Goal: Information Seeking & Learning: Check status

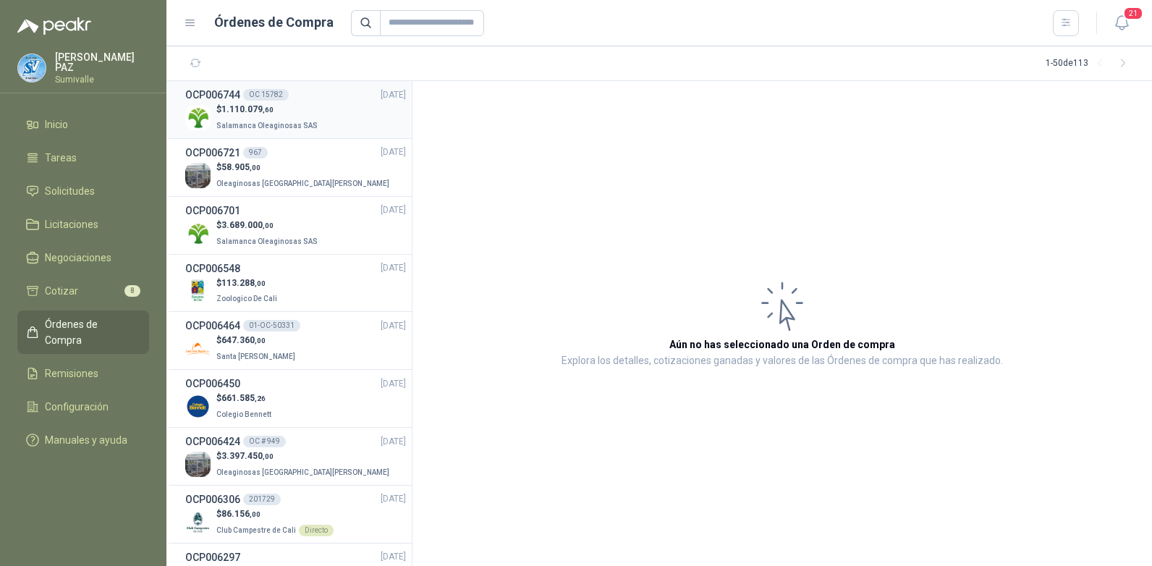
click at [282, 123] on span "Salamanca Oleaginosas SAS" at bounding box center [266, 126] width 101 height 8
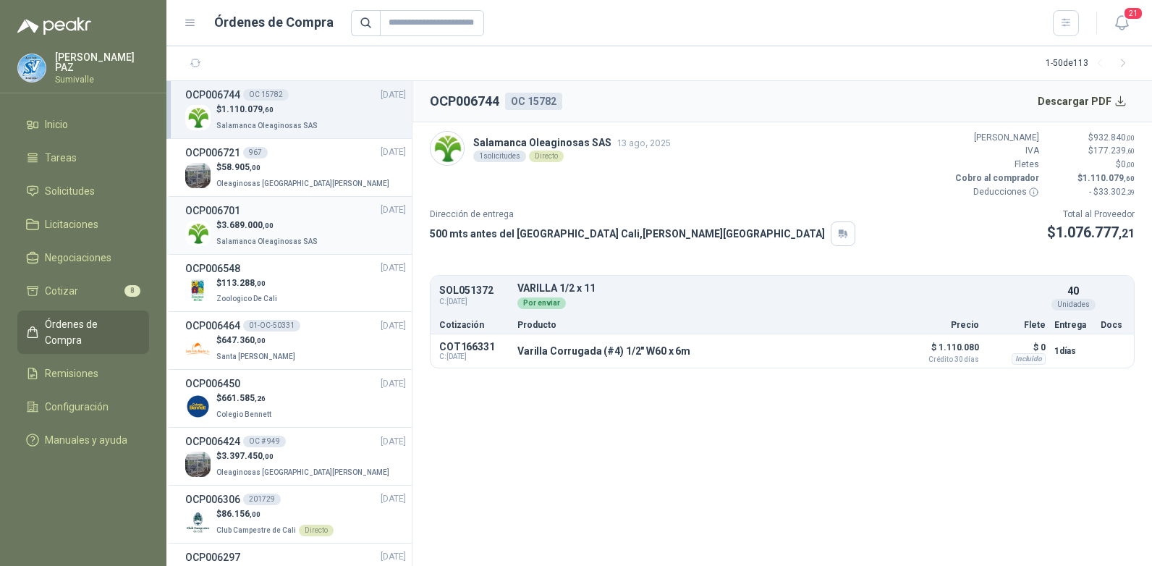
click at [288, 224] on p "$ 3.689.000 ,00" at bounding box center [268, 226] width 104 height 14
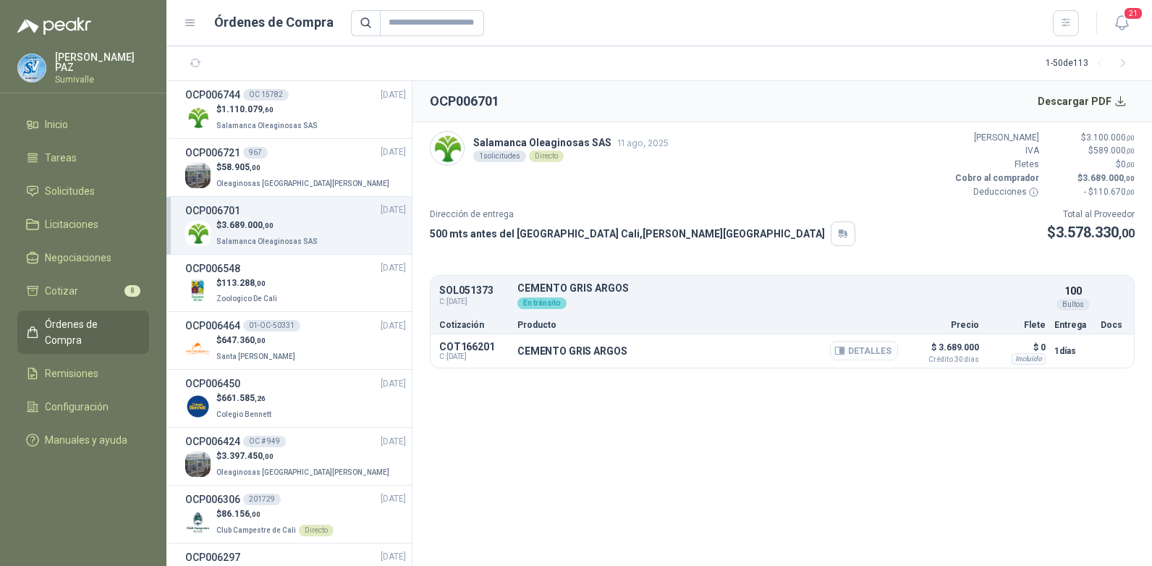
click at [873, 349] on button "Detalles" at bounding box center [864, 351] width 68 height 20
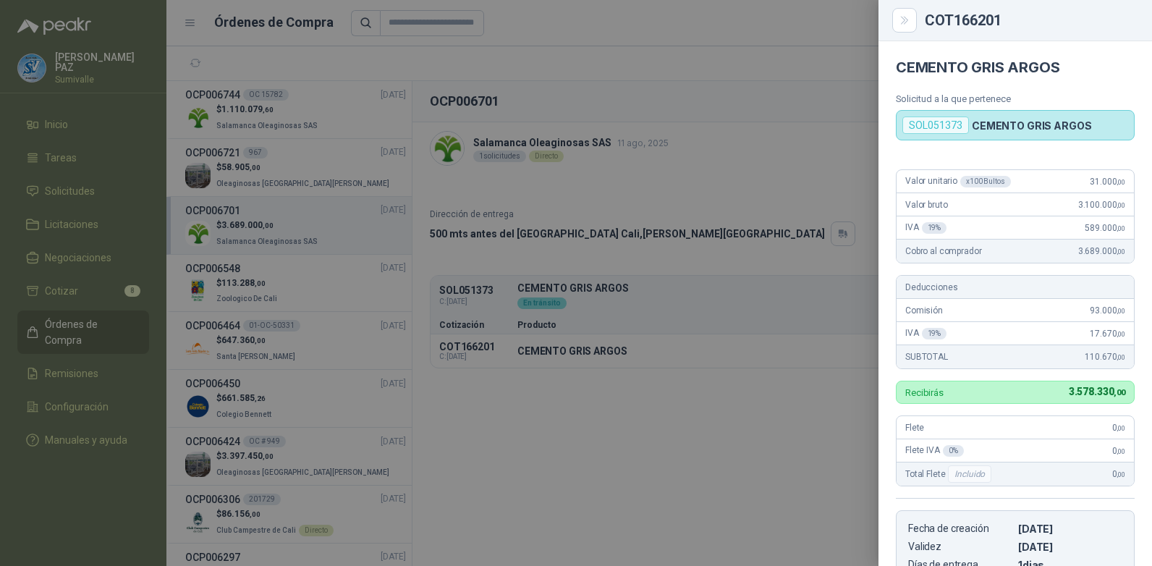
click at [812, 148] on div at bounding box center [576, 283] width 1152 height 566
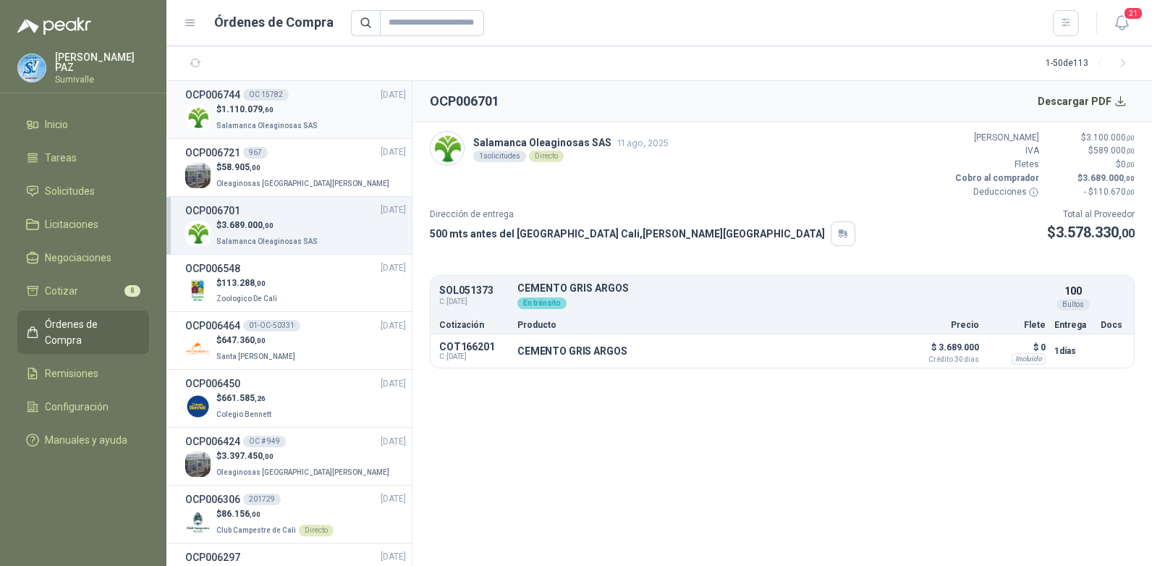
click at [295, 111] on p "$ 1.110.079 ,60" at bounding box center [268, 110] width 104 height 14
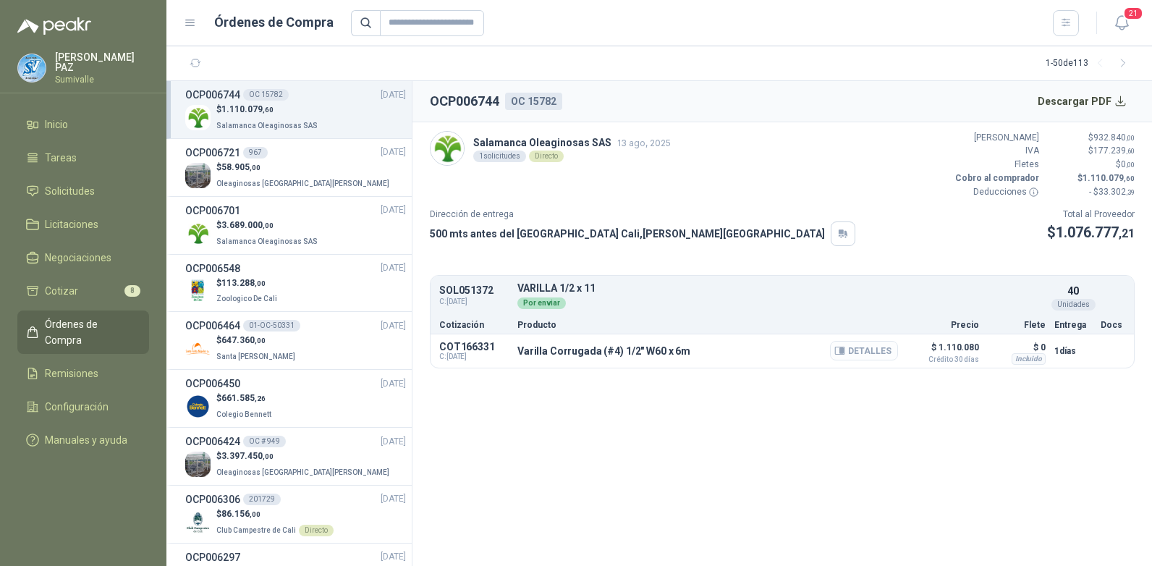
click at [875, 351] on button "Detalles" at bounding box center [864, 351] width 68 height 20
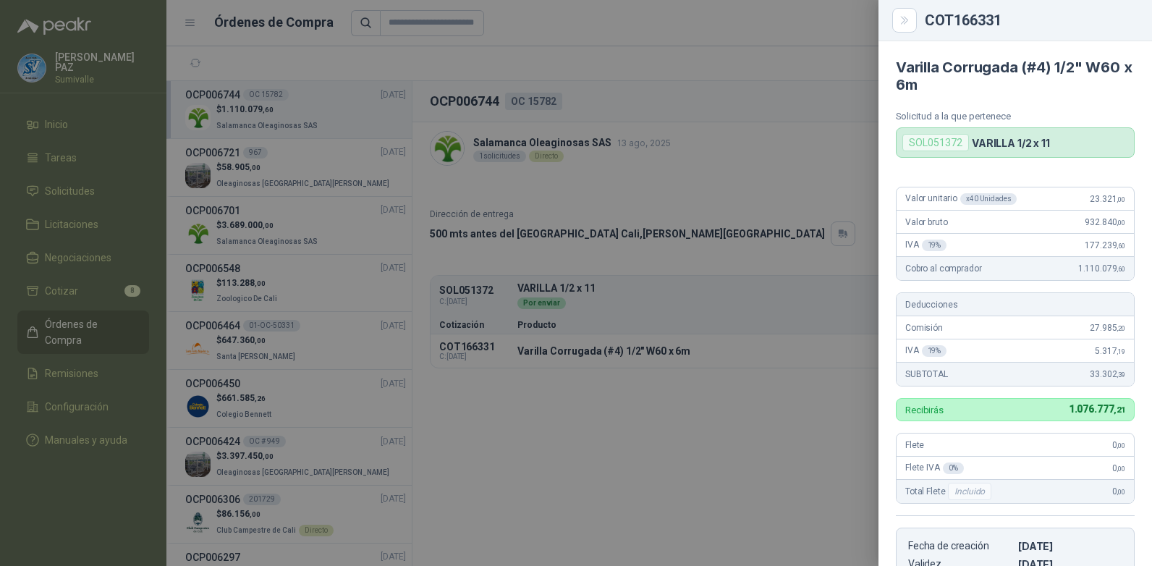
click at [560, 270] on div at bounding box center [576, 283] width 1152 height 566
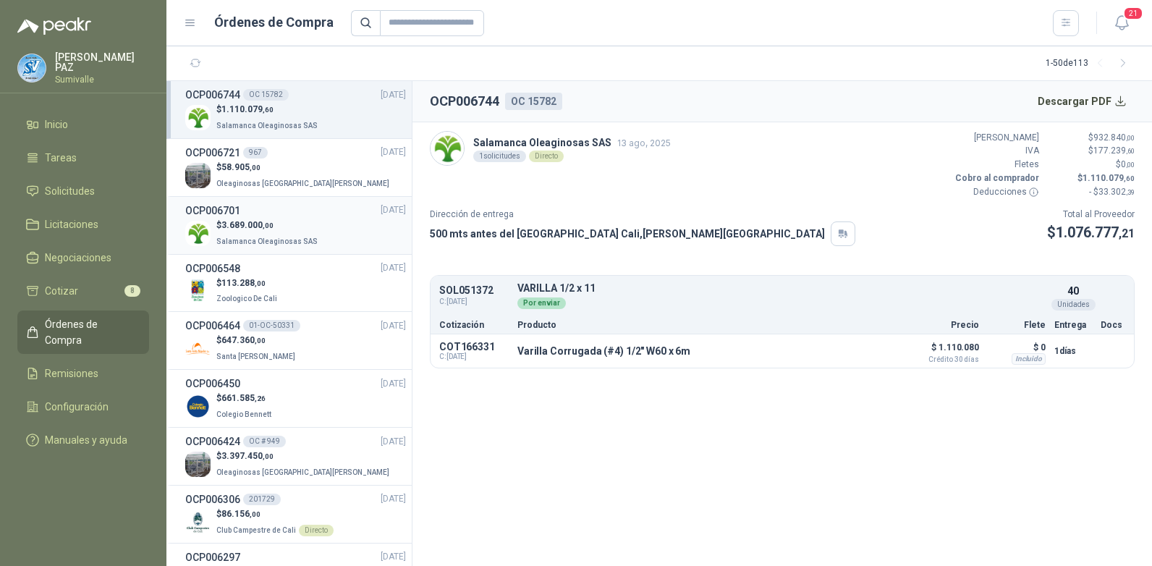
click at [278, 207] on div "OCP006701 [DATE]" at bounding box center [295, 211] width 221 height 16
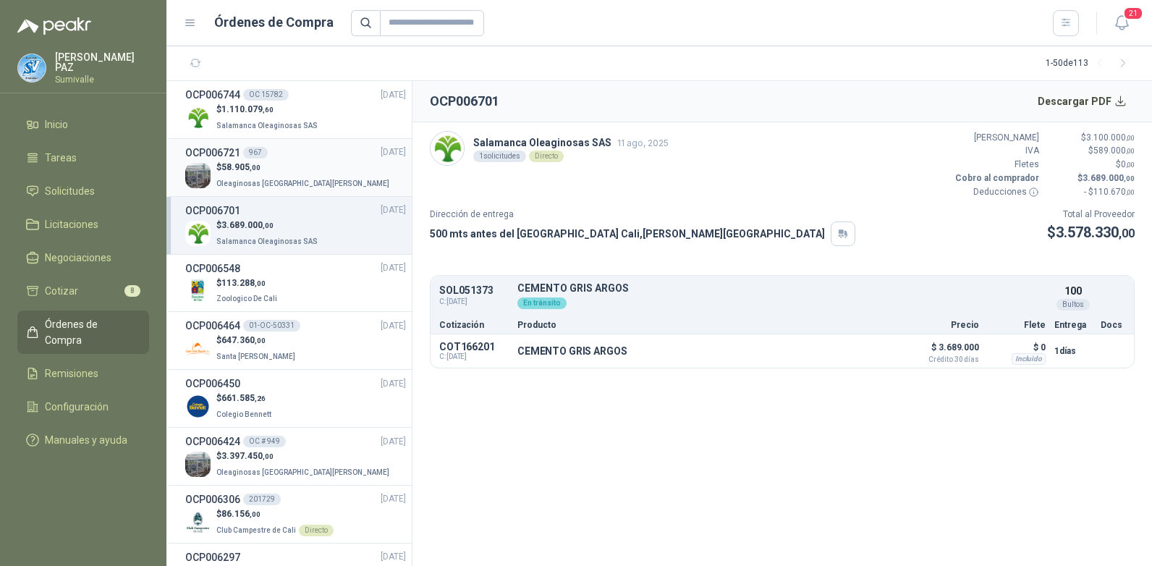
click at [270, 173] on p "$ 58.905 ,00" at bounding box center [304, 168] width 176 height 14
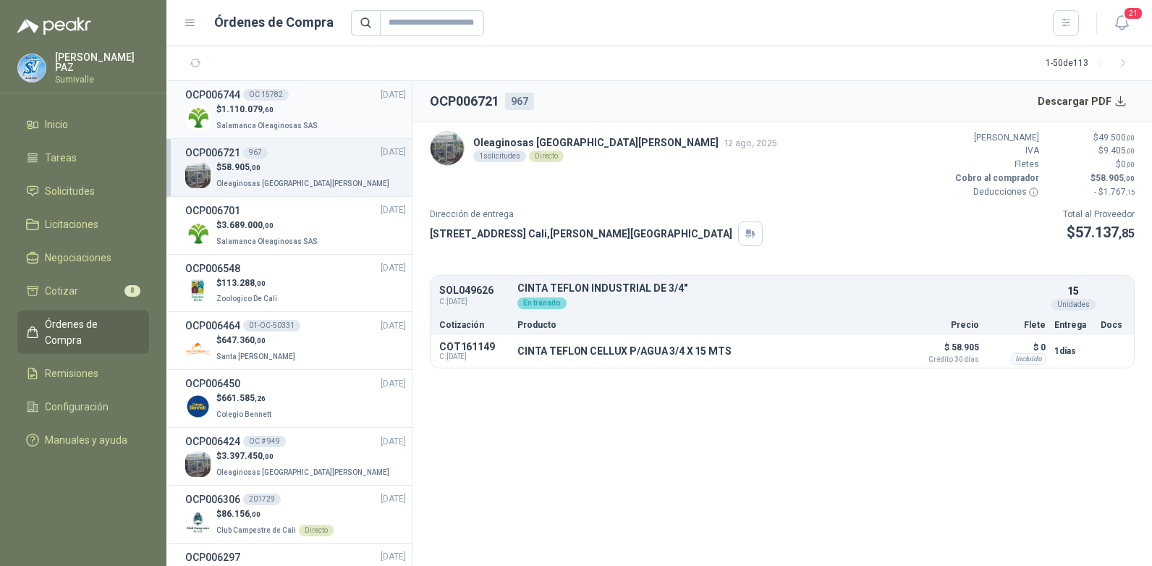
click at [278, 122] on span "Salamanca Oleaginosas SAS" at bounding box center [266, 126] width 101 height 8
